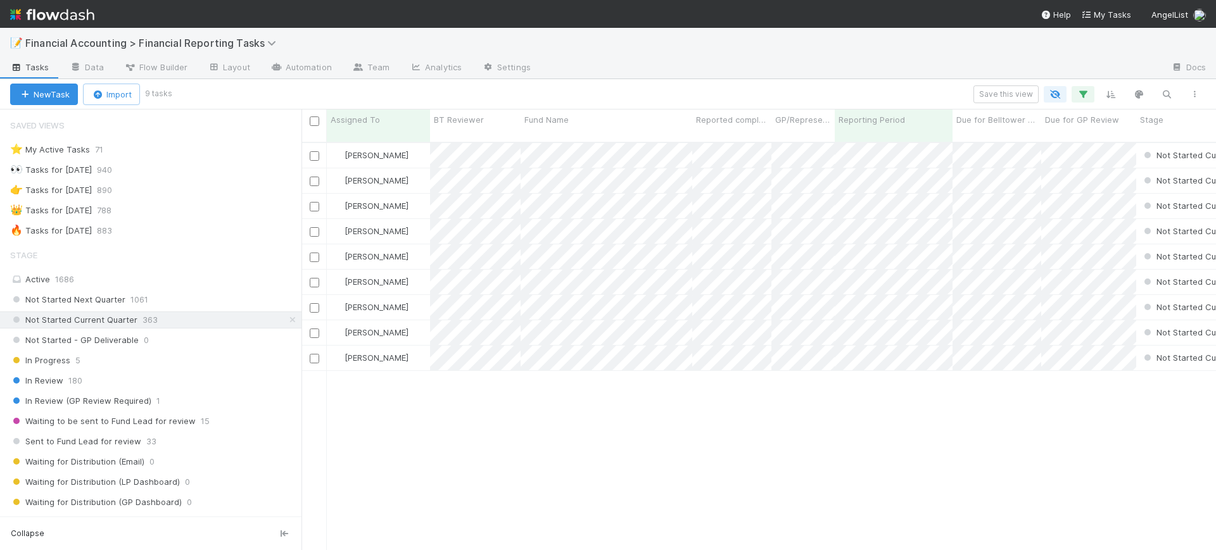
scroll to position [407, 903]
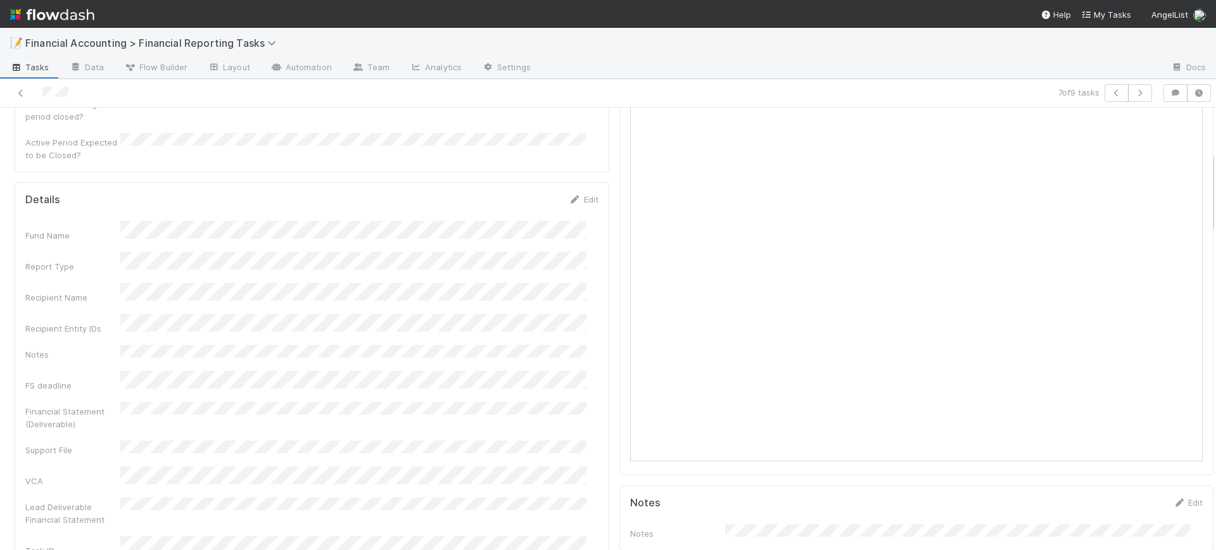
scroll to position [317, 0]
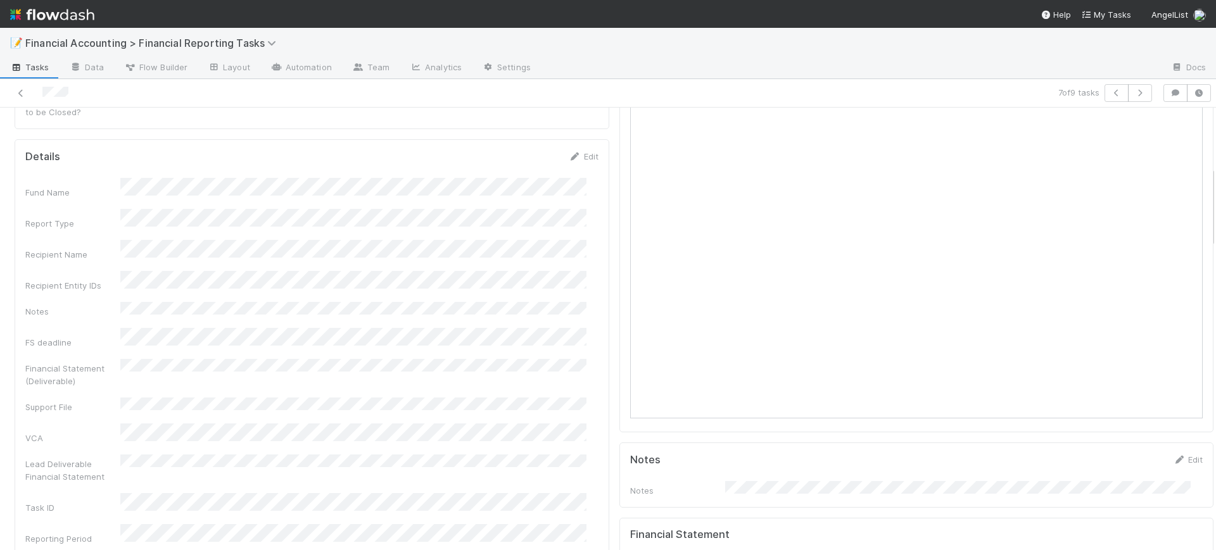
click at [573, 183] on link "Edit" at bounding box center [584, 188] width 30 height 10
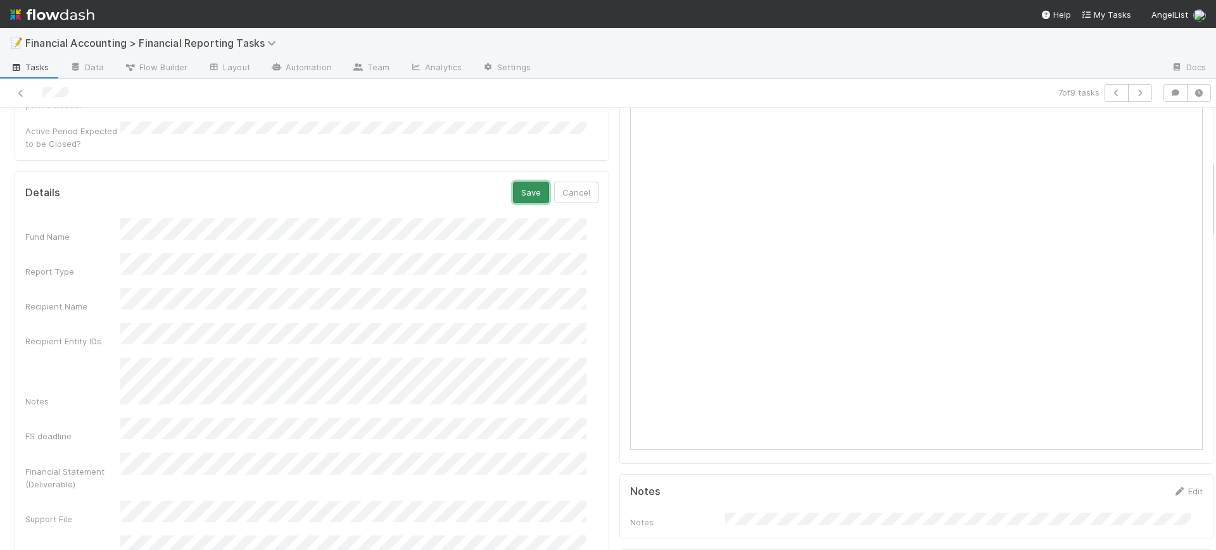
click at [531, 182] on button "Save" at bounding box center [531, 193] width 36 height 22
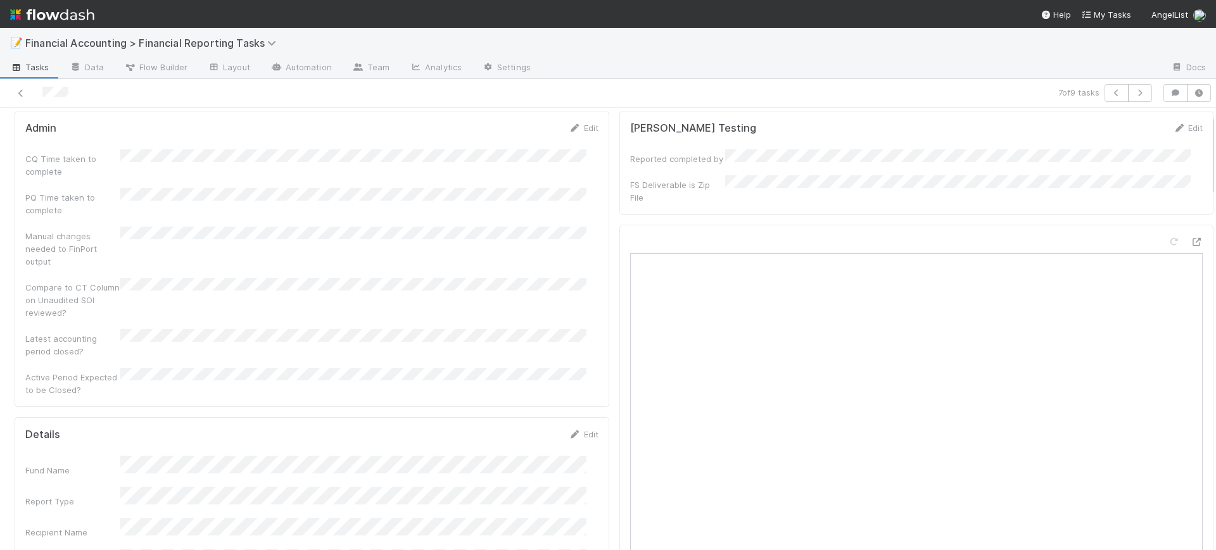
scroll to position [0, 0]
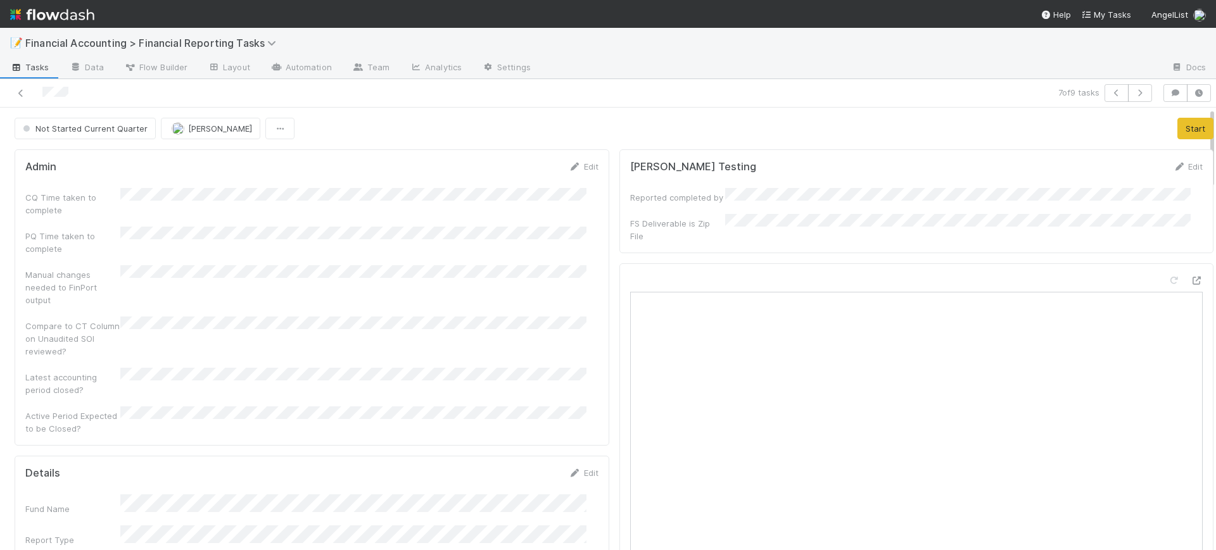
drag, startPoint x: 1201, startPoint y: 208, endPoint x: 1205, endPoint y: 137, distance: 71.0
click at [1205, 137] on div "📝 Financial Accounting > Financial Reporting Tasks Tasks Data Flow Builder Layo…" at bounding box center [608, 289] width 1216 height 523
click at [1178, 126] on button "Start" at bounding box center [1196, 129] width 36 height 22
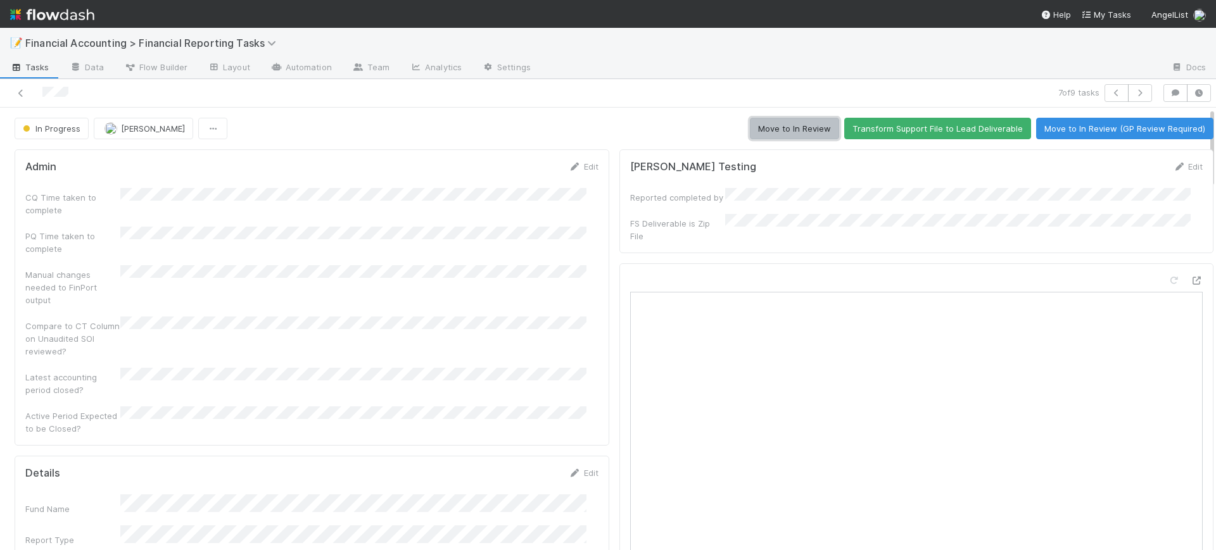
click at [799, 134] on button "Move to In Review" at bounding box center [794, 129] width 89 height 22
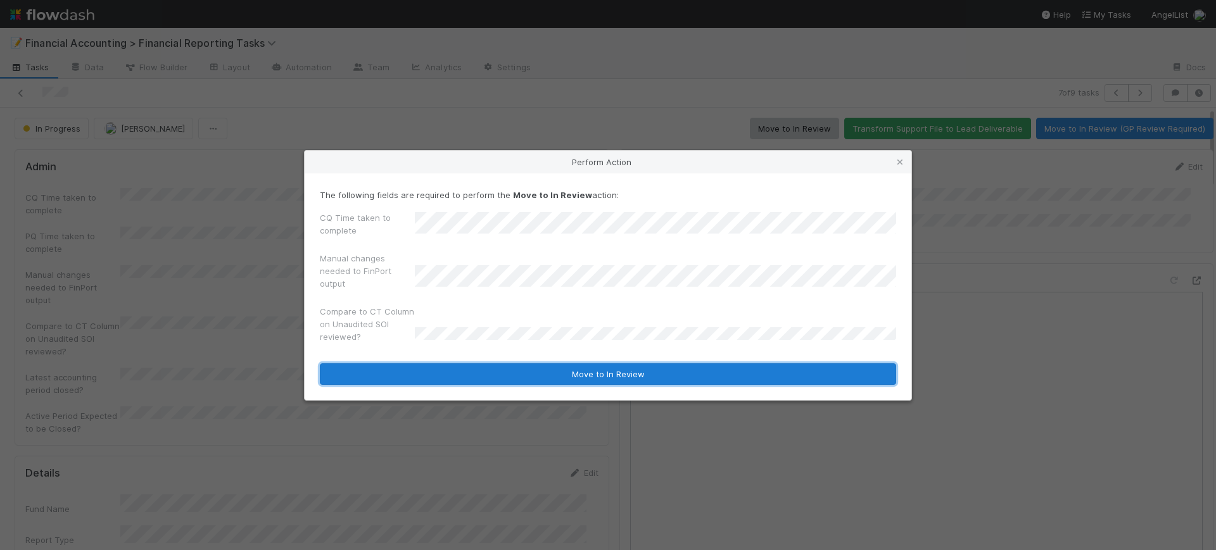
click at [613, 372] on button "Move to In Review" at bounding box center [608, 375] width 576 height 22
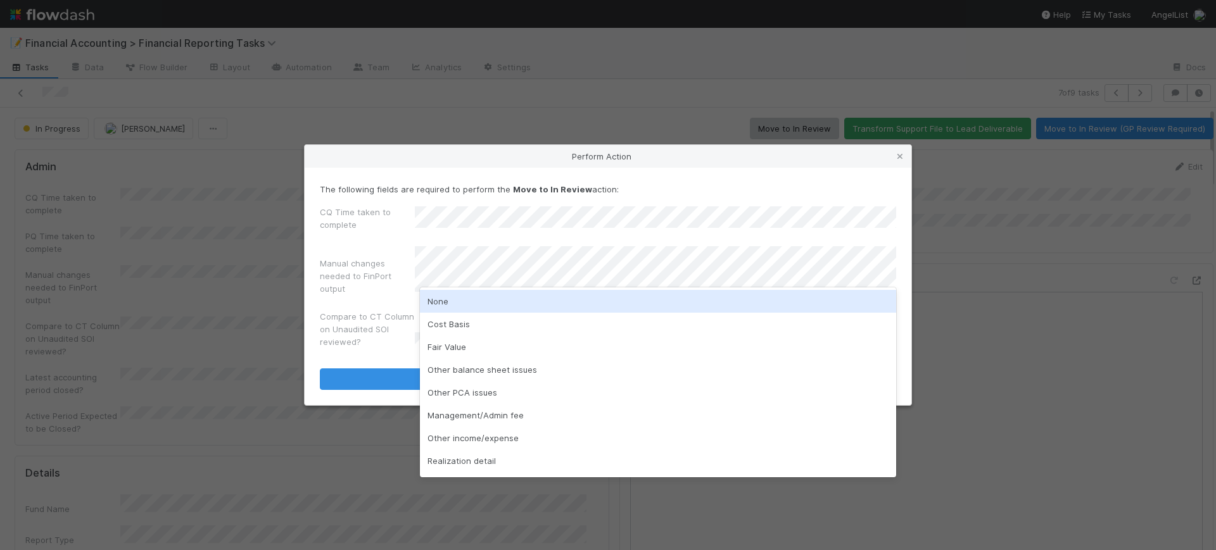
click at [604, 300] on div "None" at bounding box center [658, 301] width 476 height 23
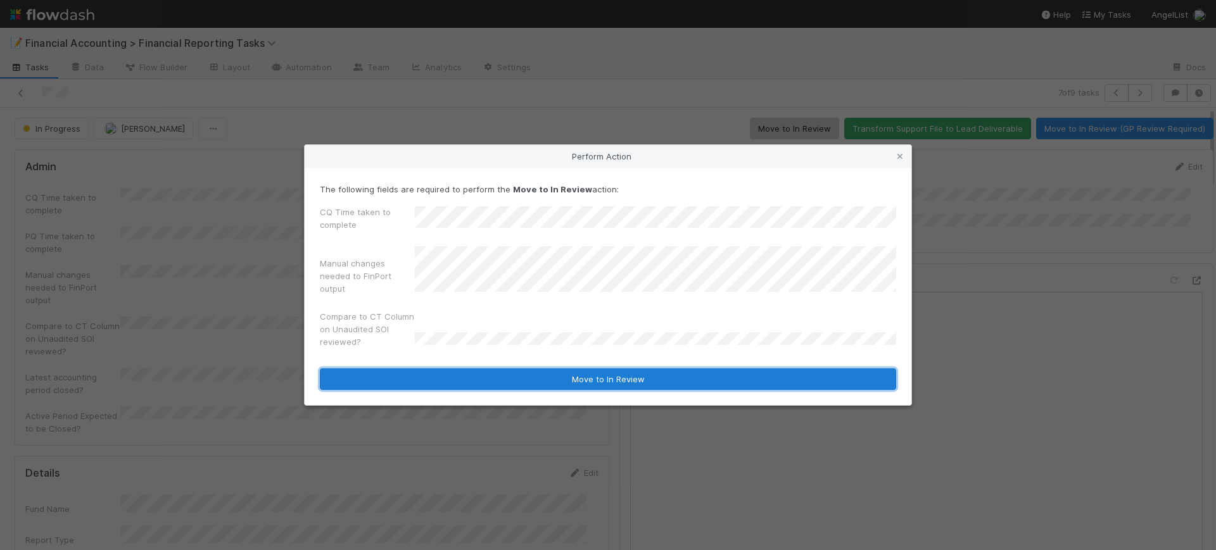
click at [612, 383] on button "Move to In Review" at bounding box center [608, 380] width 576 height 22
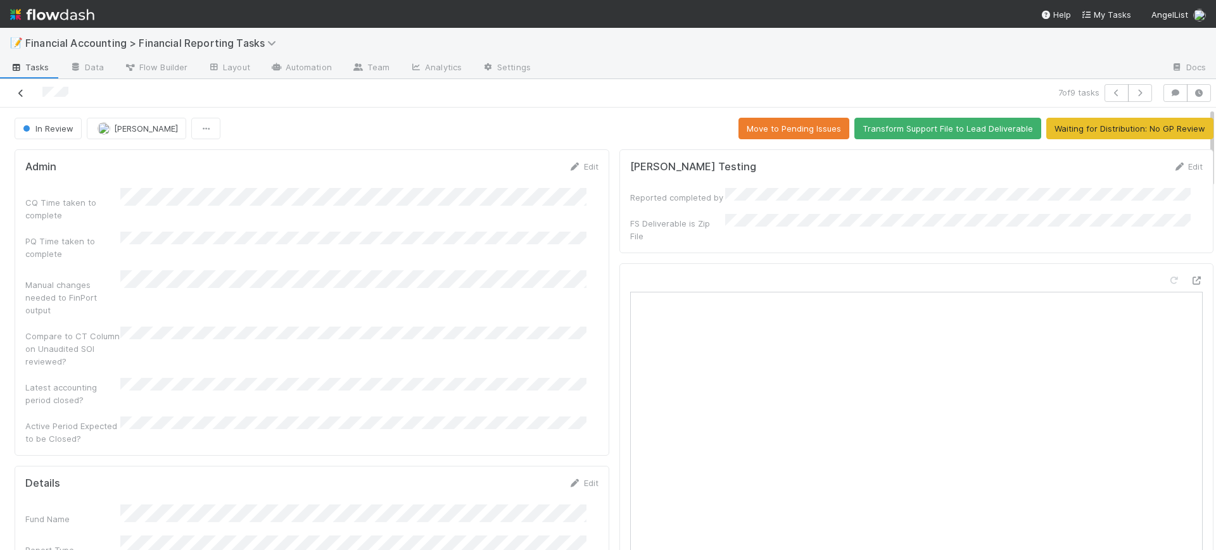
click at [19, 94] on icon at bounding box center [21, 93] width 13 height 8
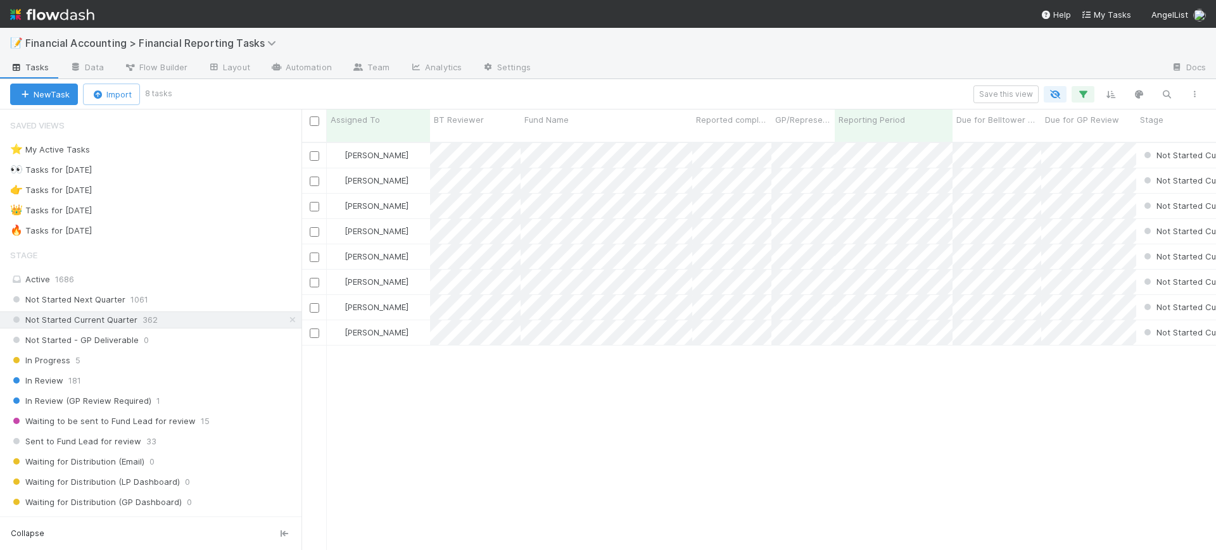
scroll to position [407, 903]
click at [1088, 89] on icon "button" at bounding box center [1083, 94] width 13 height 11
click at [1066, 157] on icon at bounding box center [1066, 161] width 13 height 8
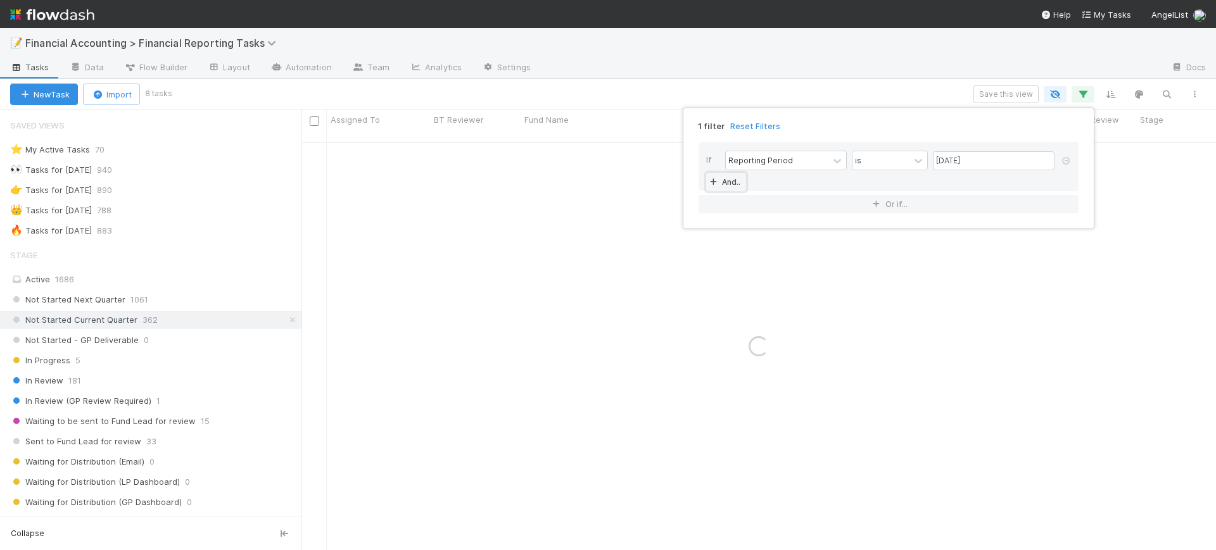
click at [723, 185] on link "And.." at bounding box center [726, 182] width 40 height 18
click at [770, 181] on div "Assigned To" at bounding box center [751, 182] width 46 height 11
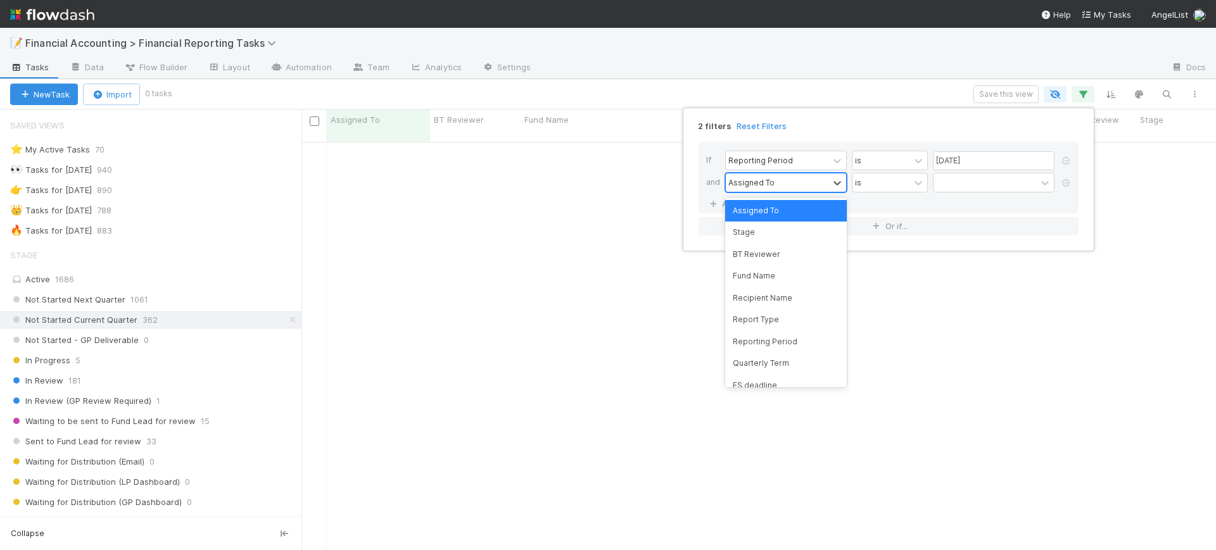
scroll to position [395, 891]
click at [782, 271] on div "Fund Name" at bounding box center [786, 276] width 122 height 22
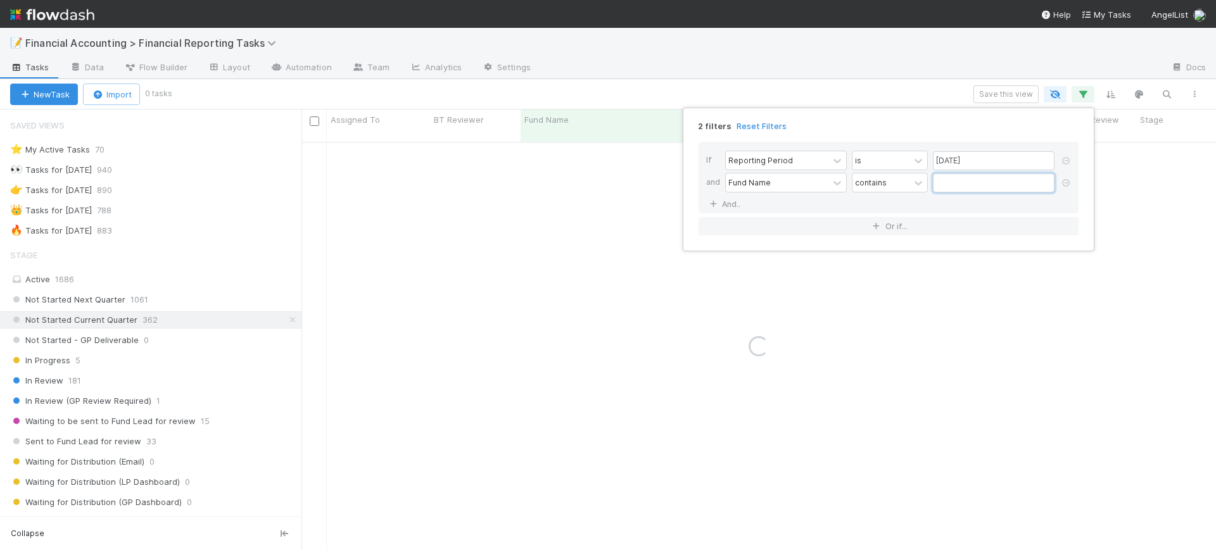
click at [960, 186] on input "text" at bounding box center [994, 183] width 122 height 19
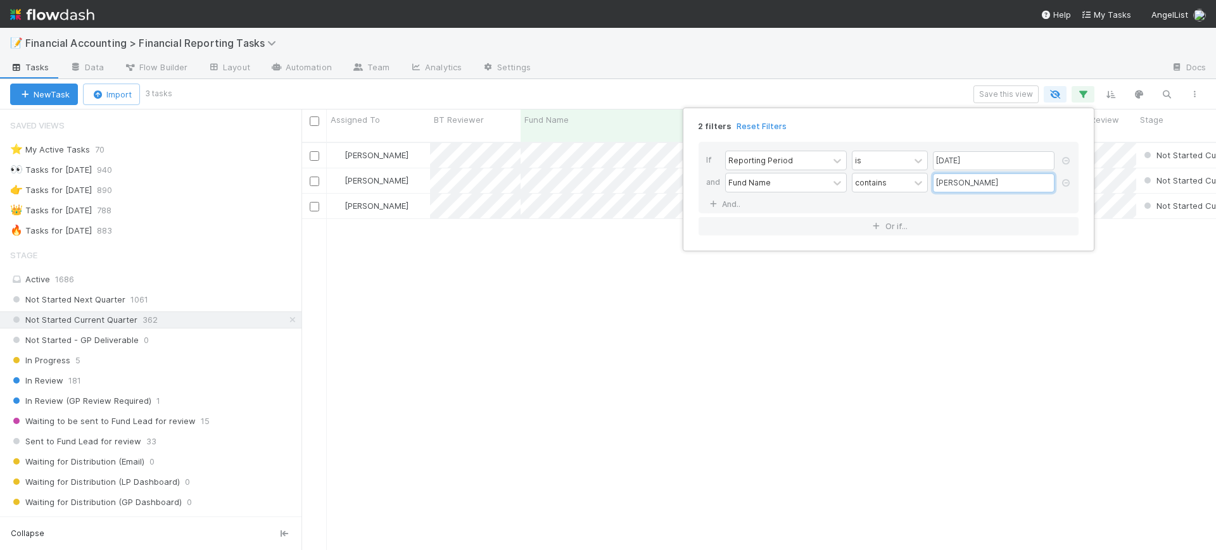
scroll to position [407, 903]
type input "[PERSON_NAME]"
click at [587, 253] on div "2 filters Reset Filters If Reporting Period is [DATE] and Fund Name contains [P…" at bounding box center [608, 275] width 1216 height 550
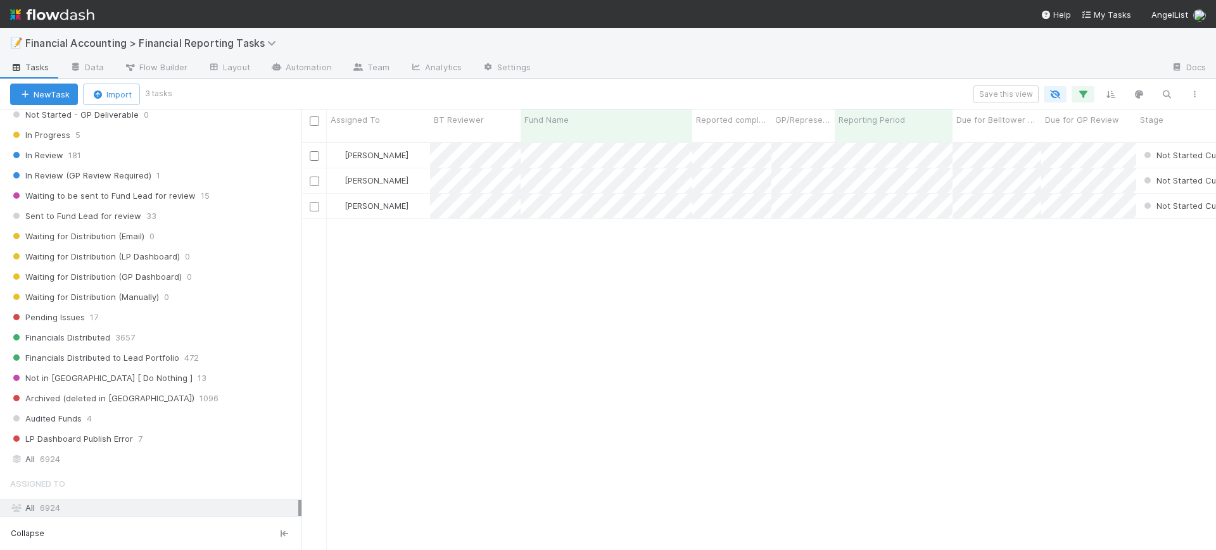
scroll to position [244, 0]
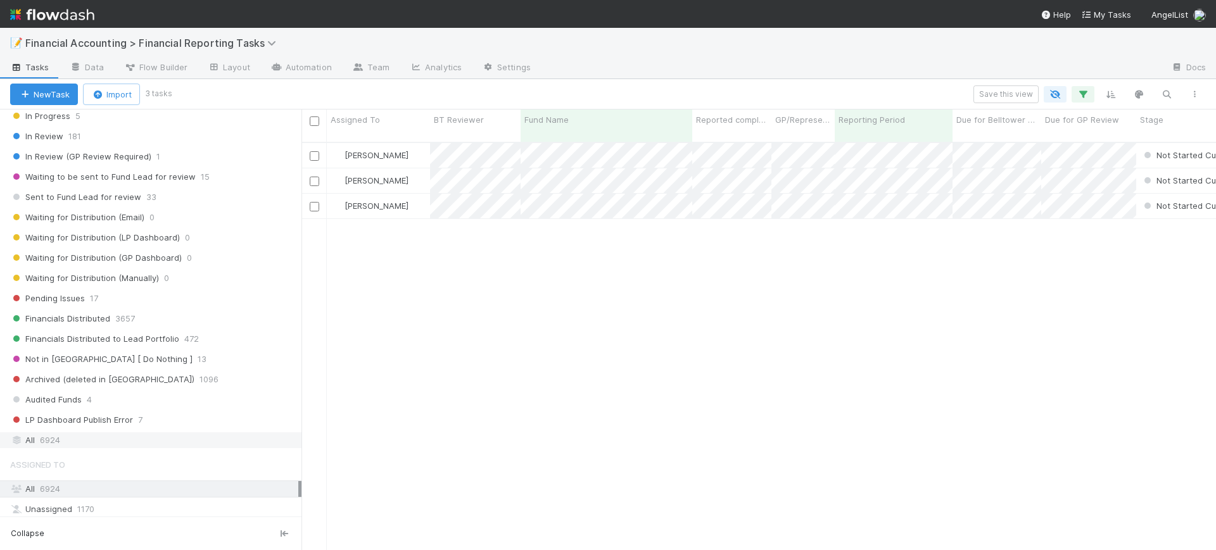
click at [58, 438] on span "6924" at bounding box center [50, 441] width 20 height 16
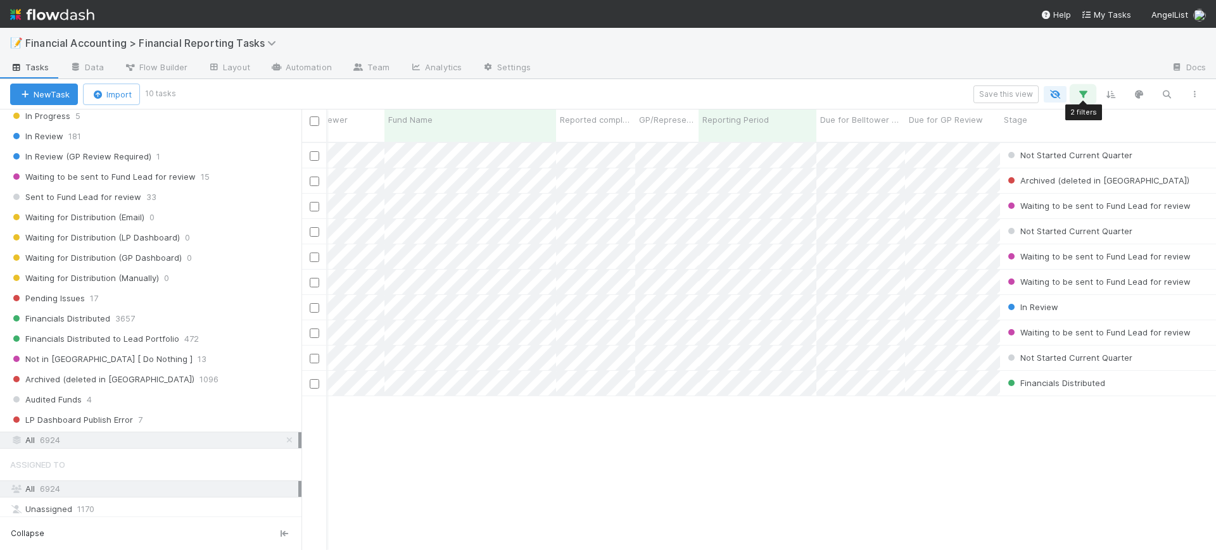
click at [1088, 92] on icon "button" at bounding box center [1083, 94] width 13 height 11
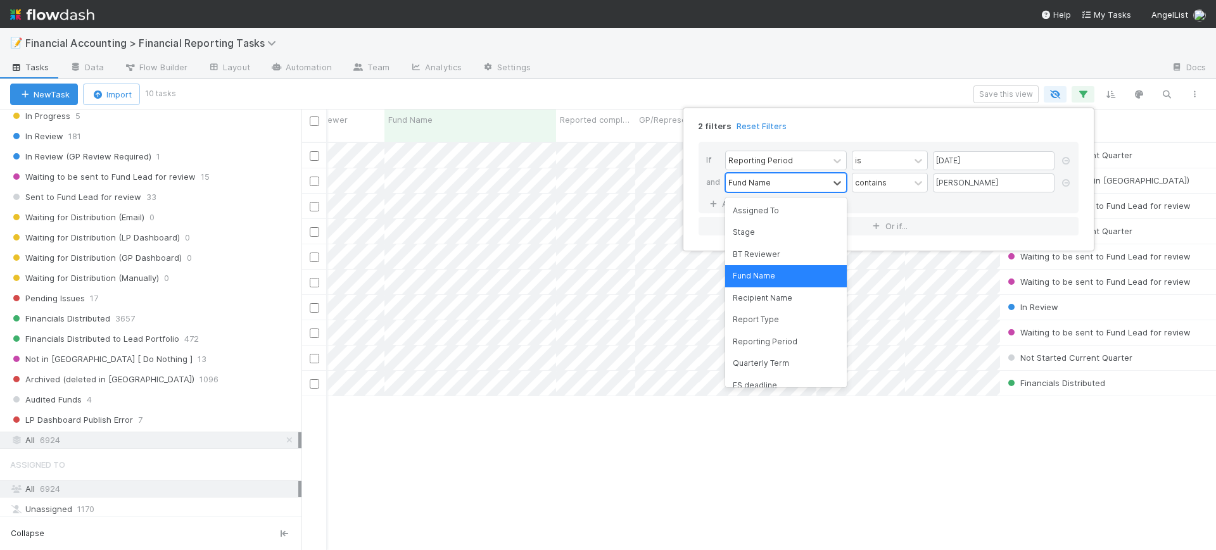
click at [803, 181] on div "Fund Name" at bounding box center [777, 183] width 103 height 18
click at [787, 219] on div "Assigned To" at bounding box center [786, 211] width 122 height 22
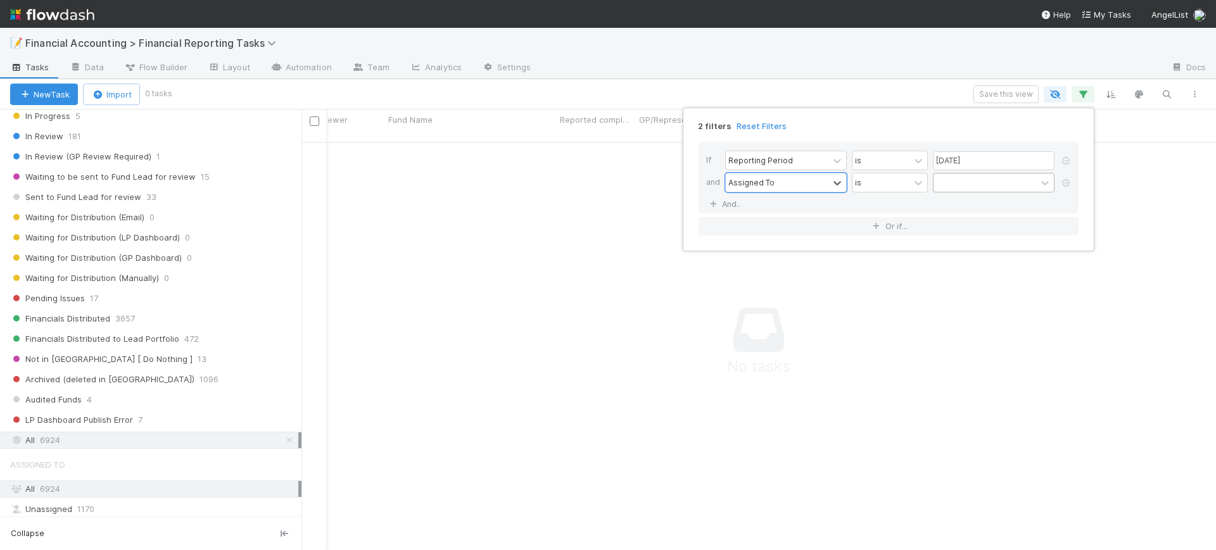
scroll to position [395, 891]
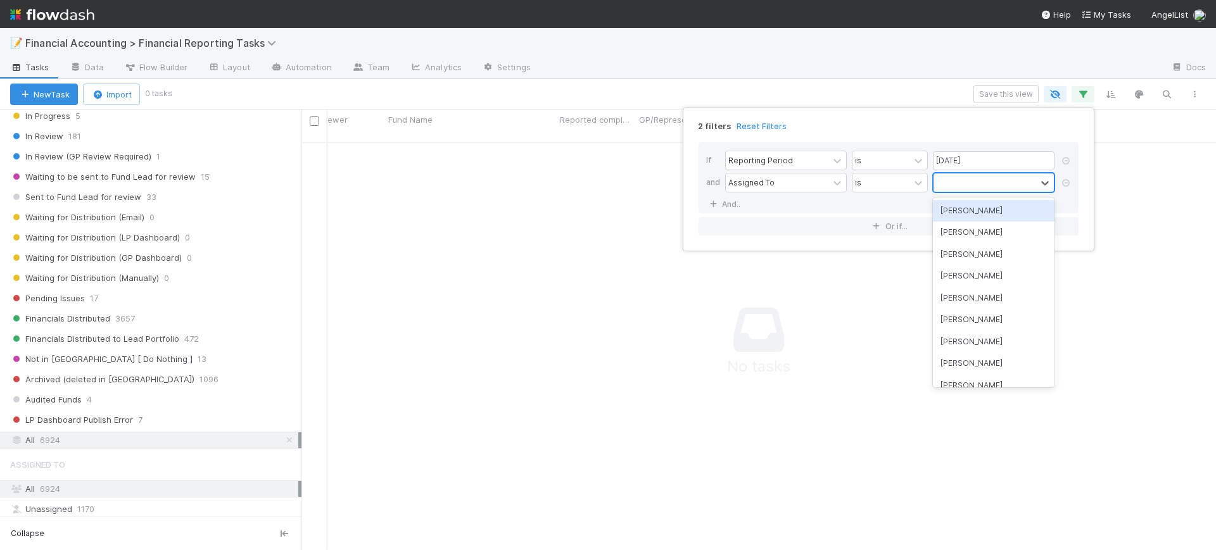
click at [939, 179] on div at bounding box center [985, 183] width 103 height 18
click at [947, 209] on div "[PERSON_NAME]" at bounding box center [994, 211] width 122 height 22
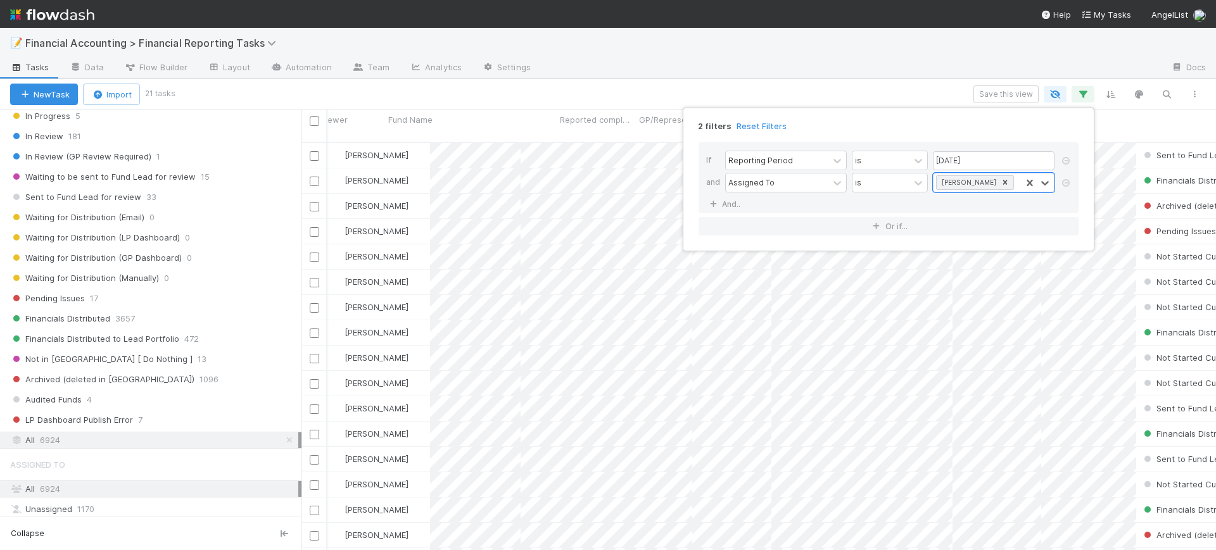
scroll to position [407, 903]
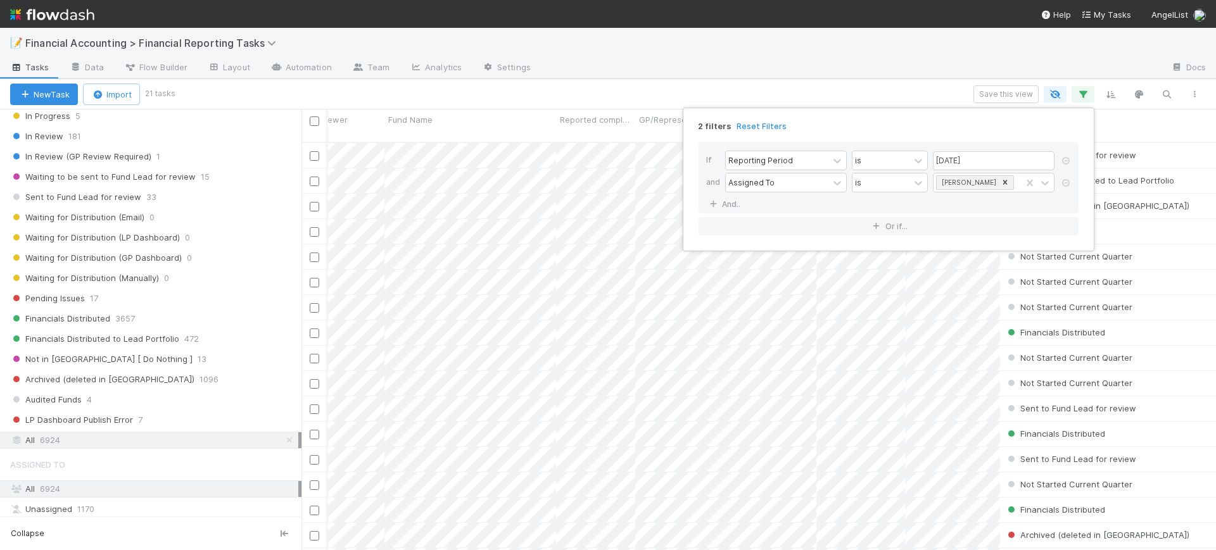
click at [293, 250] on div "2 filters Reset Filters If Reporting Period is [DATE] and Assigned To is [PERSO…" at bounding box center [608, 275] width 1216 height 550
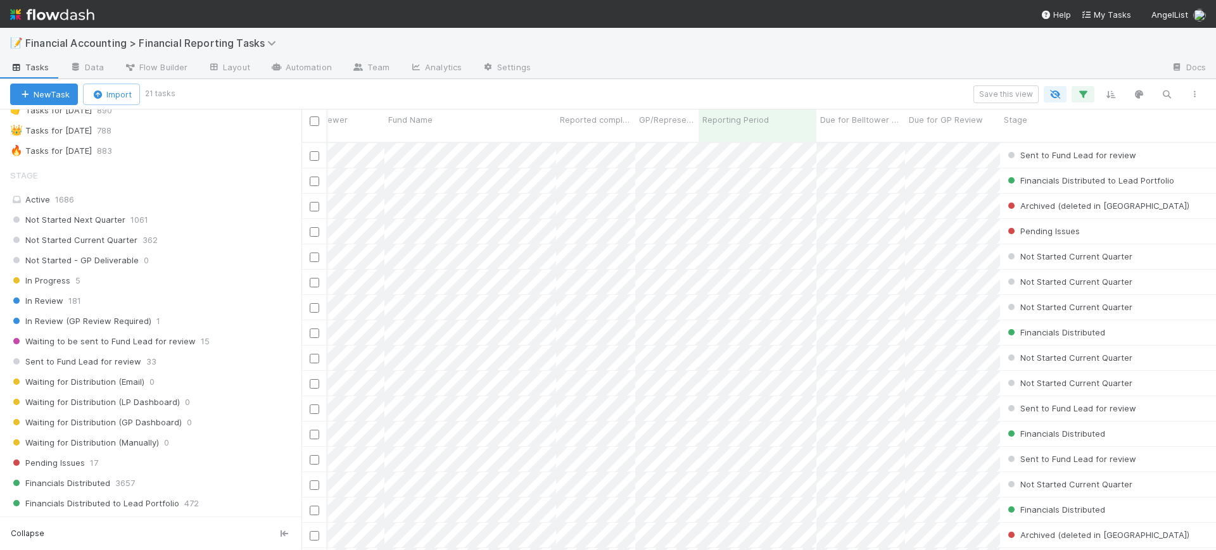
scroll to position [62, 0]
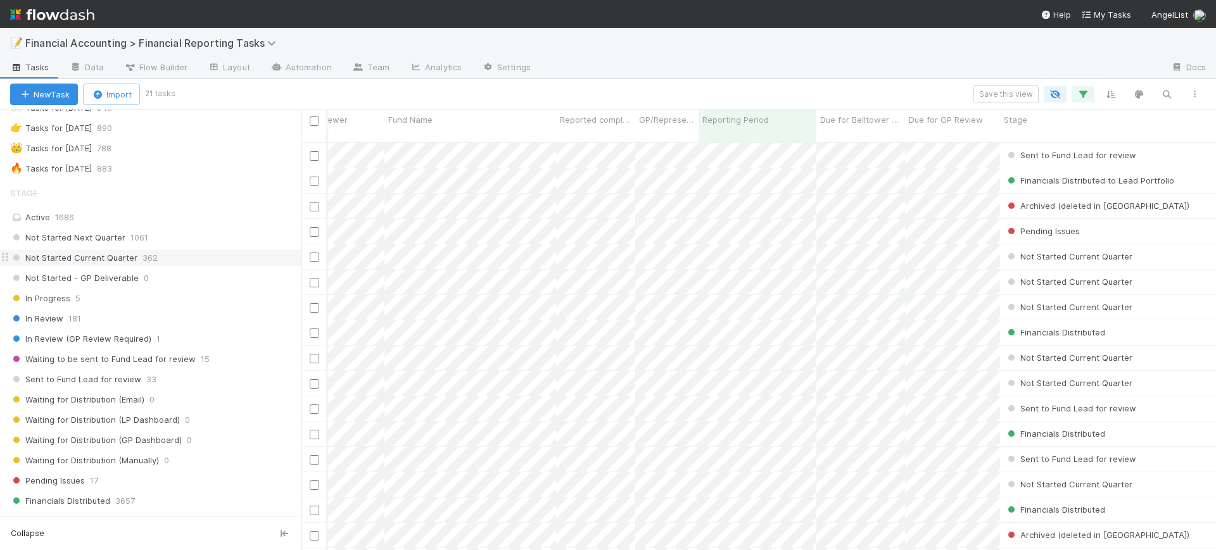
click at [129, 251] on span "Not Started Current Quarter" at bounding box center [73, 258] width 127 height 16
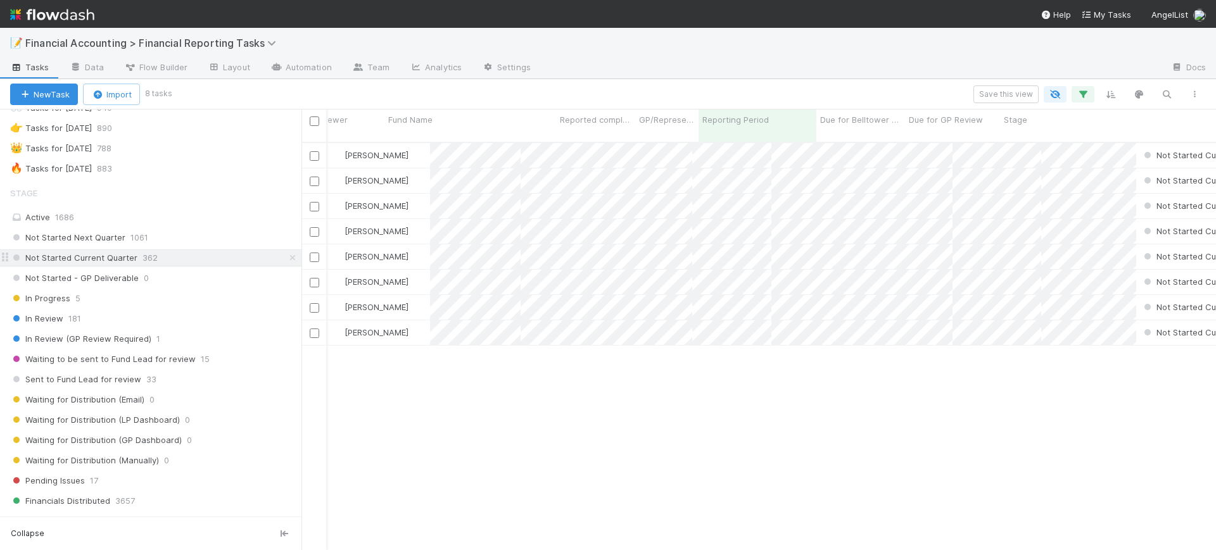
scroll to position [407, 903]
